Goal: Check status: Check status

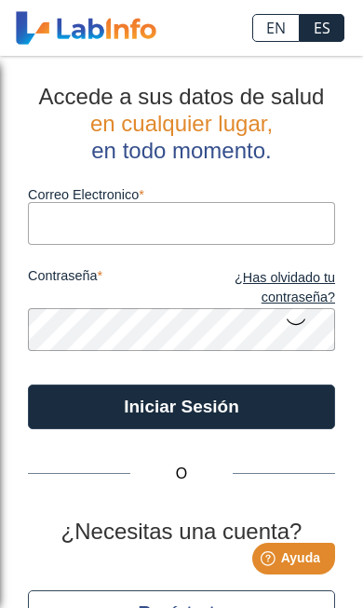
click at [279, 407] on button "Iniciar Sesión" at bounding box center [181, 406] width 307 height 45
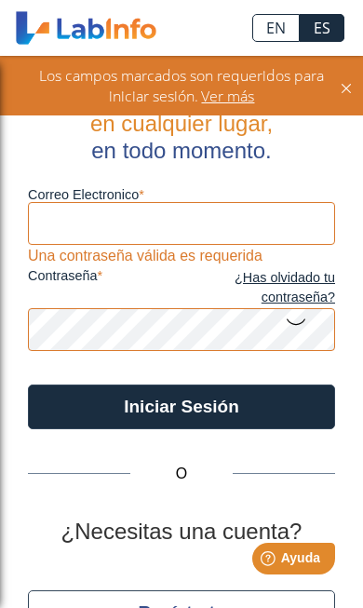
click at [265, 207] on input "Correo Electronico" at bounding box center [181, 223] width 307 height 42
click at [265, 216] on input "Correo Electronico" at bounding box center [181, 223] width 307 height 42
type input "[EMAIL_ADDRESS][DOMAIN_NAME]"
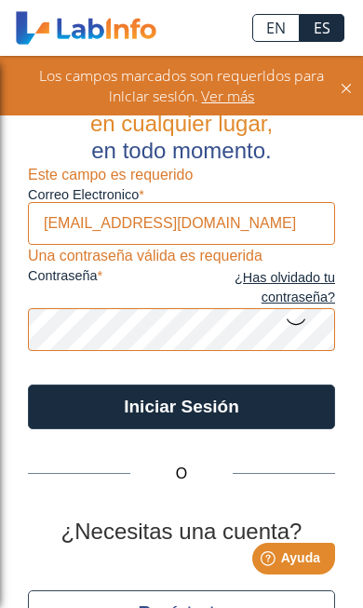
click at [181, 406] on button "Iniciar Sesión" at bounding box center [181, 406] width 307 height 45
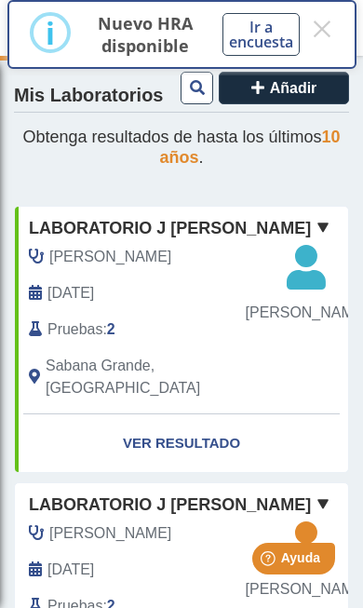
click at [311, 26] on button "×" at bounding box center [322, 29] width 23 height 34
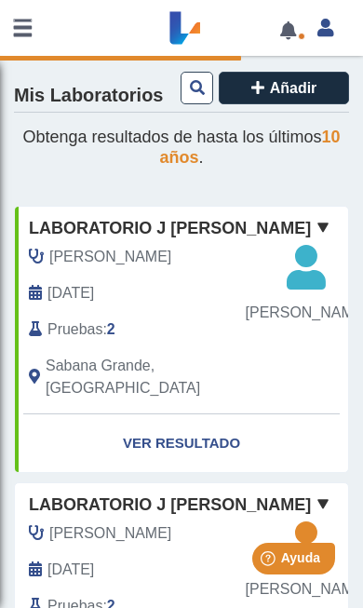
click at [228, 427] on link "Ver Resultado" at bounding box center [181, 443] width 333 height 59
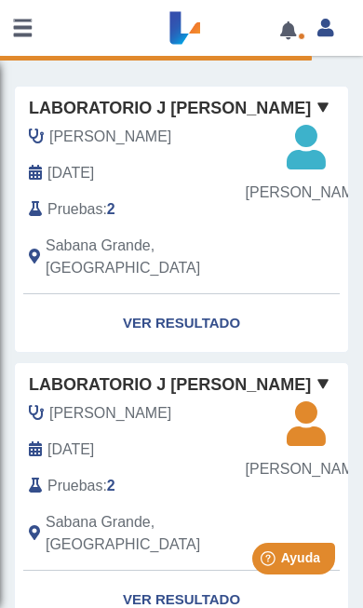
scroll to position [104, 0]
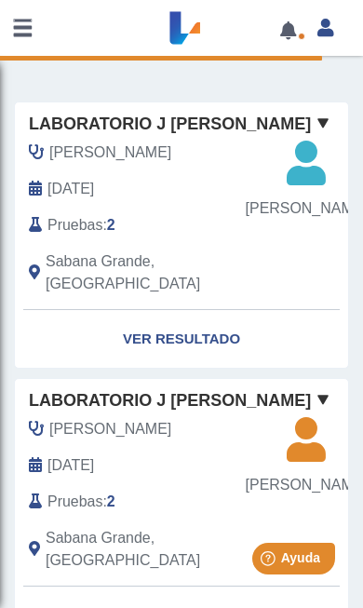
click at [192, 337] on link "Ver Resultado" at bounding box center [181, 339] width 333 height 59
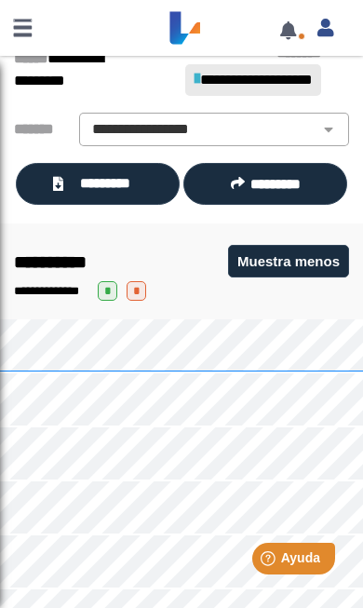
scroll to position [165, 0]
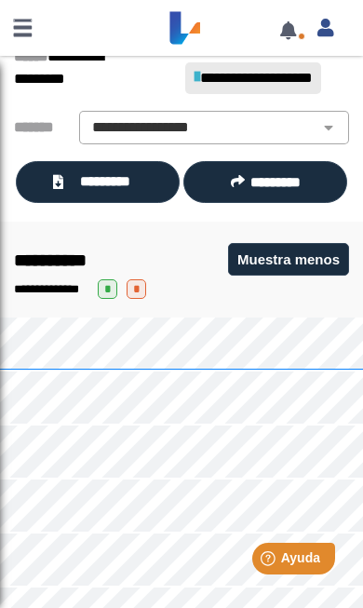
click at [141, 299] on div "**********" at bounding box center [181, 289] width 335 height 20
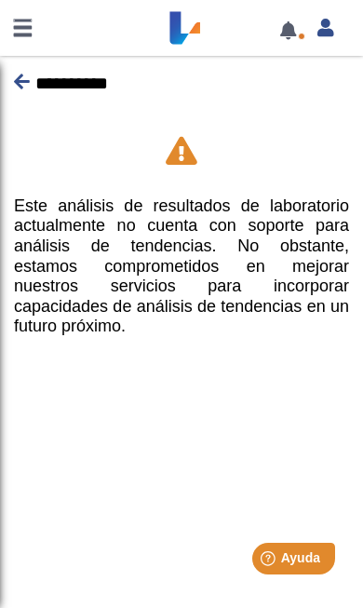
click at [21, 79] on icon at bounding box center [22, 82] width 16 height 18
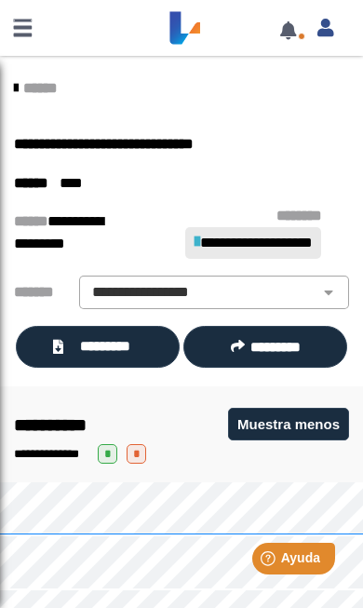
scroll to position [0, 0]
click at [29, 81] on link "******" at bounding box center [35, 88] width 43 height 14
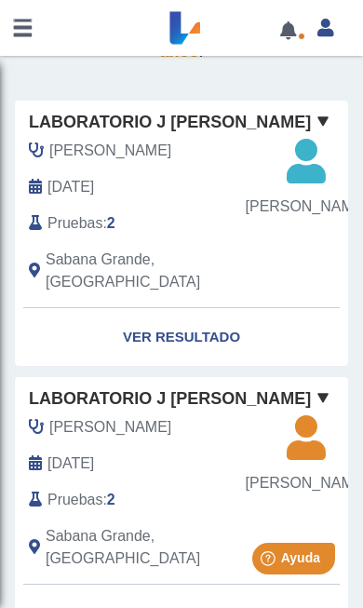
scroll to position [95, 0]
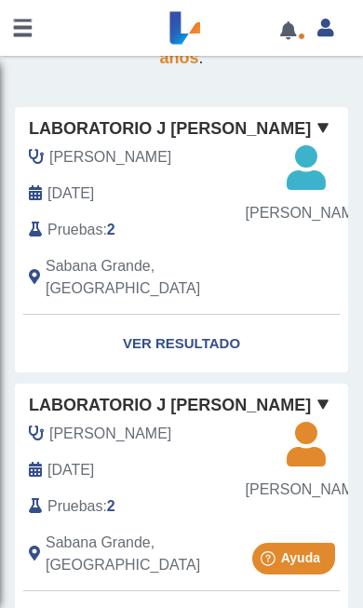
click at [323, 121] on span at bounding box center [323, 127] width 22 height 22
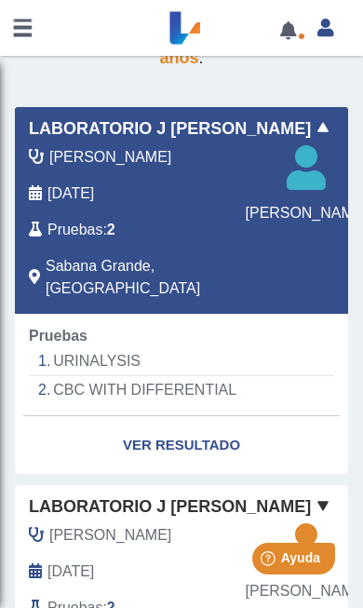
click at [319, 128] on span at bounding box center [323, 127] width 22 height 22
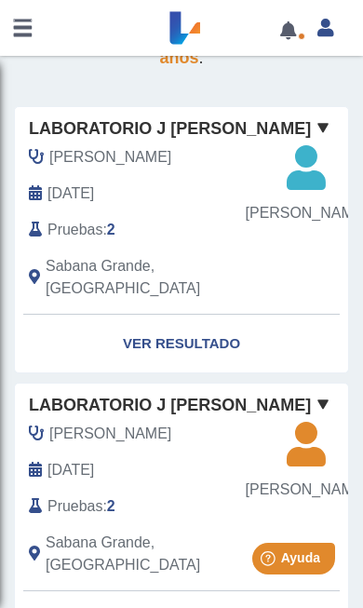
click at [321, 126] on span at bounding box center [323, 127] width 22 height 22
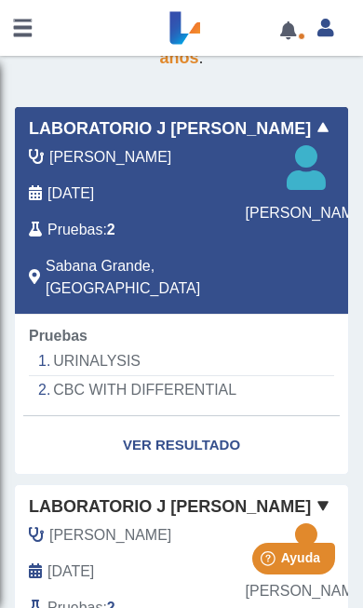
click at [318, 122] on span at bounding box center [323, 127] width 22 height 22
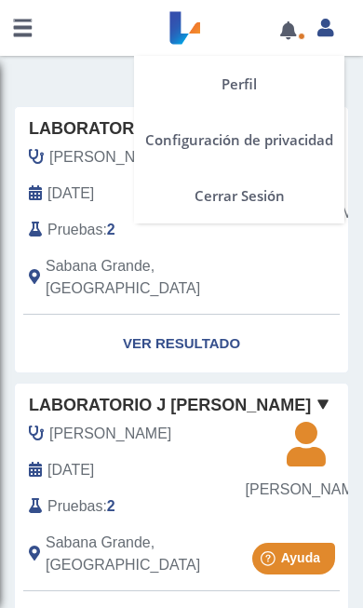
click at [325, 32] on icon at bounding box center [325, 27] width 16 height 14
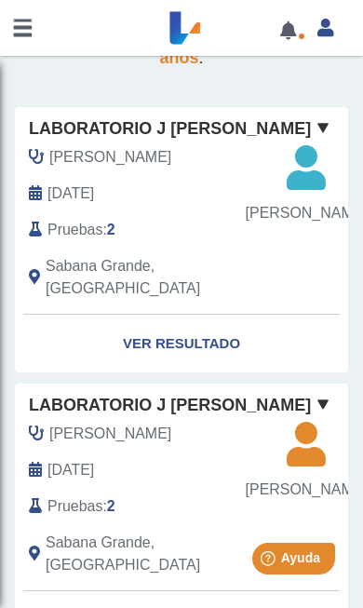
click at [263, 168] on div "[PERSON_NAME]" at bounding box center [153, 157] width 277 height 22
